Goal: Navigation & Orientation: Find specific page/section

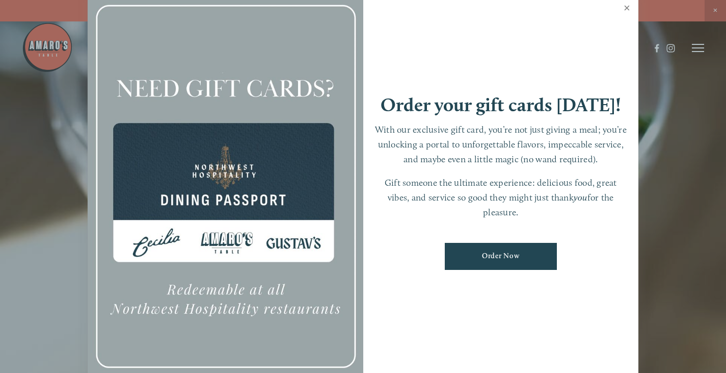
click at [626, 10] on link "Close" at bounding box center [627, 9] width 20 height 29
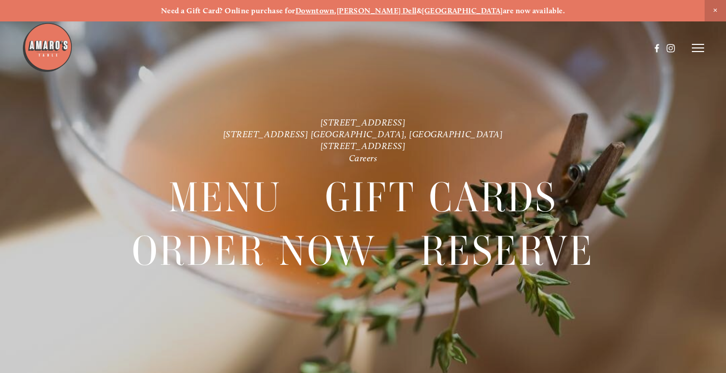
click at [691, 42] on header "Menu Order Now Visit Gallery 0" at bounding box center [363, 48] width 683 height 96
click at [700, 51] on icon at bounding box center [698, 47] width 12 height 9
click at [509, 47] on span "Menu" at bounding box center [517, 47] width 19 height 9
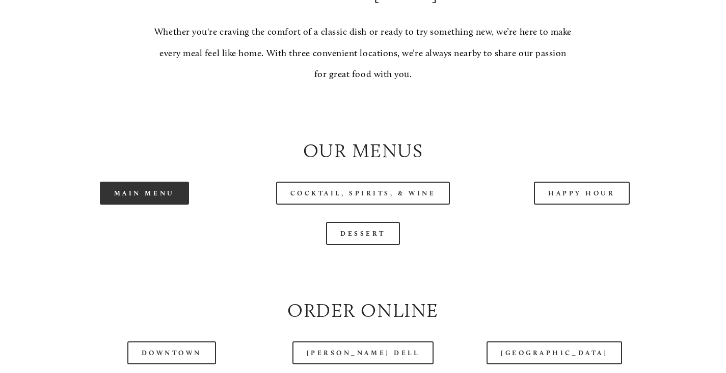
scroll to position [917, 0]
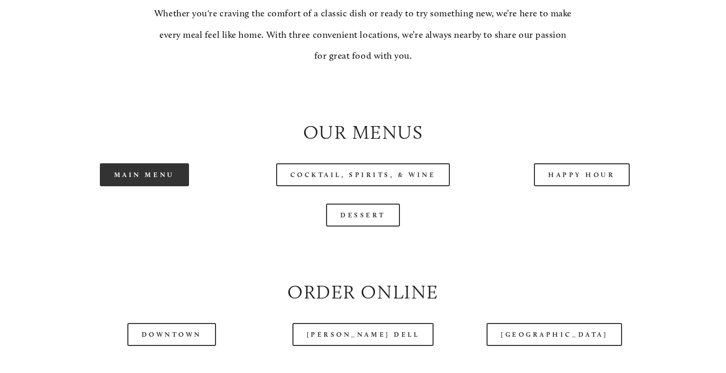
click at [129, 186] on link "Main Menu" at bounding box center [144, 174] width 89 height 23
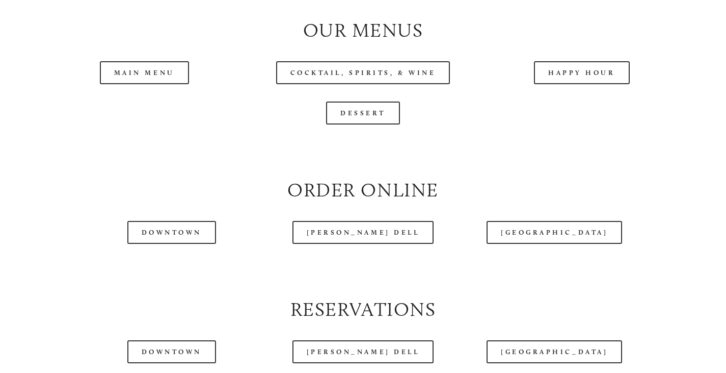
scroll to position [1070, 0]
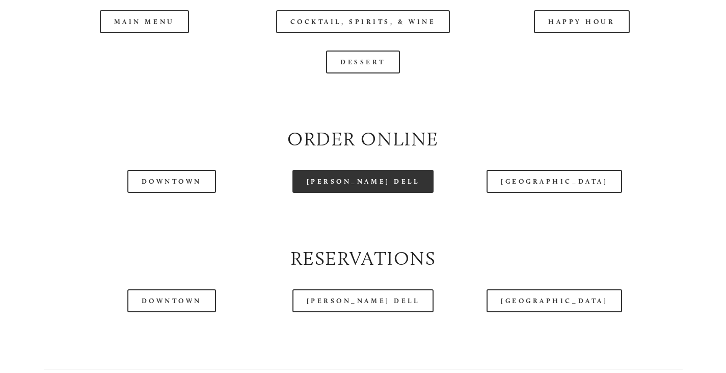
click at [362, 193] on link "[PERSON_NAME] Dell" at bounding box center [364, 181] width 142 height 23
